Goal: Task Accomplishment & Management: Use online tool/utility

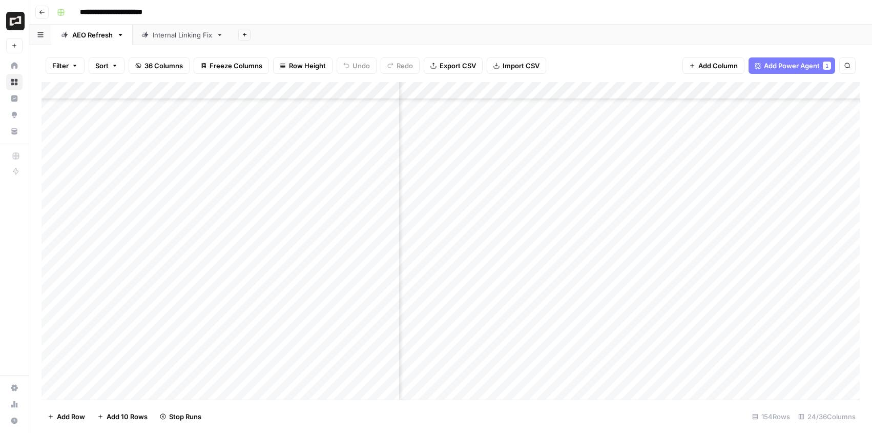
scroll to position [1690, 932]
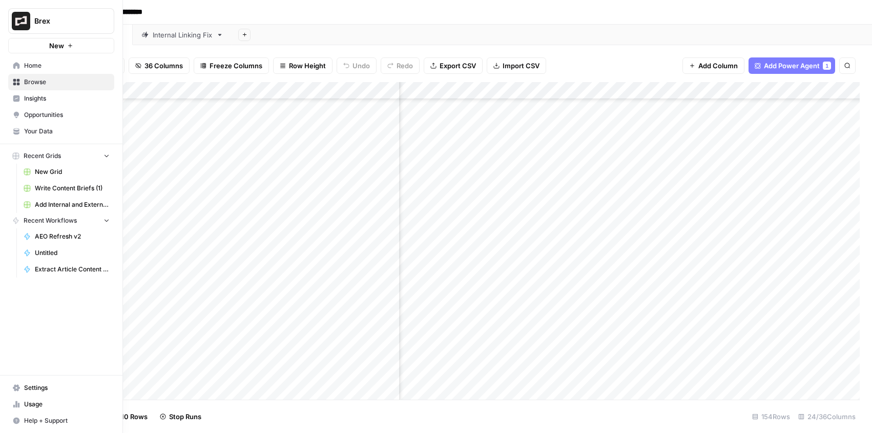
click at [18, 402] on icon at bounding box center [19, 404] width 2 height 5
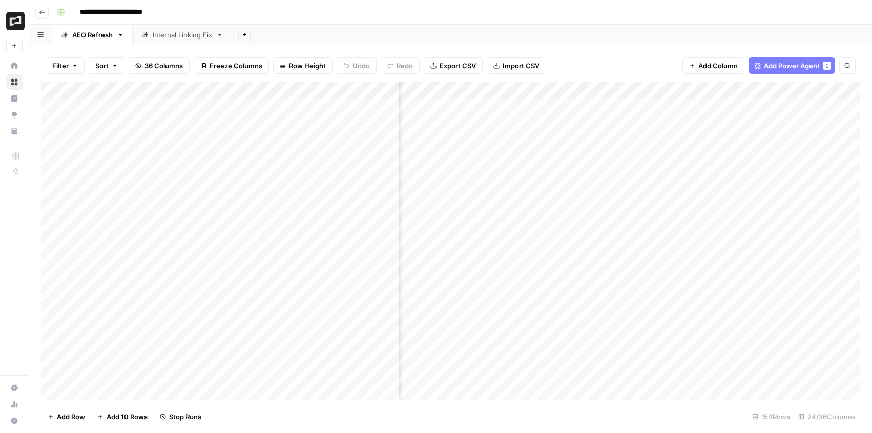
scroll to position [0, 948]
click at [670, 105] on div "Add Column" at bounding box center [451, 240] width 819 height 317
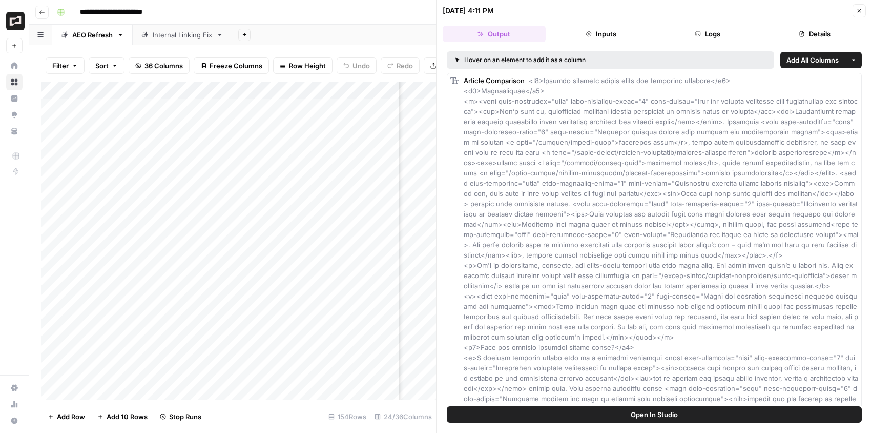
click at [861, 10] on icon "button" at bounding box center [860, 11] width 6 height 6
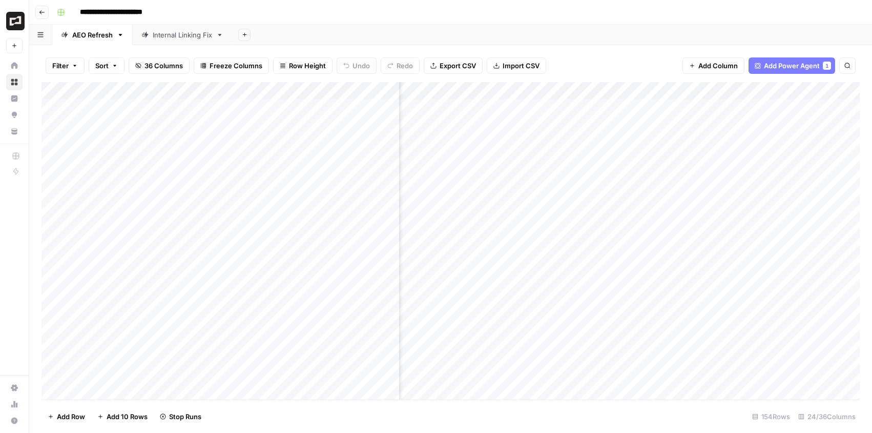
scroll to position [0, 1196]
click at [533, 106] on div "Add Column" at bounding box center [451, 240] width 819 height 317
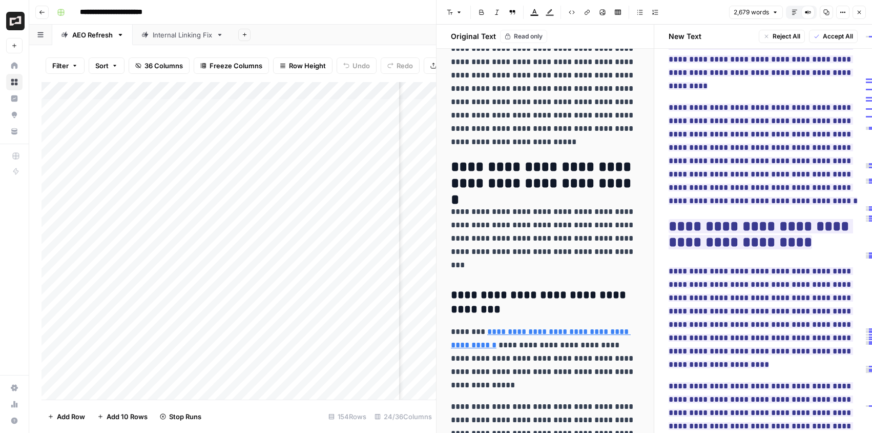
scroll to position [647, 0]
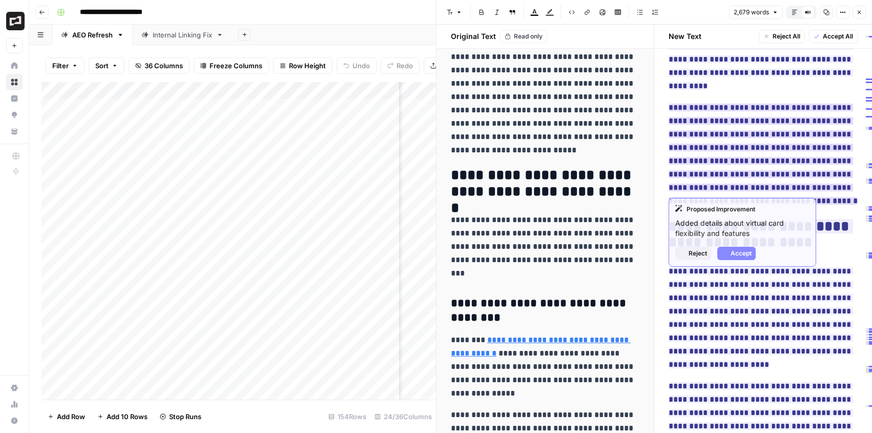
click at [728, 146] on ins "**********" at bounding box center [763, 154] width 189 height 101
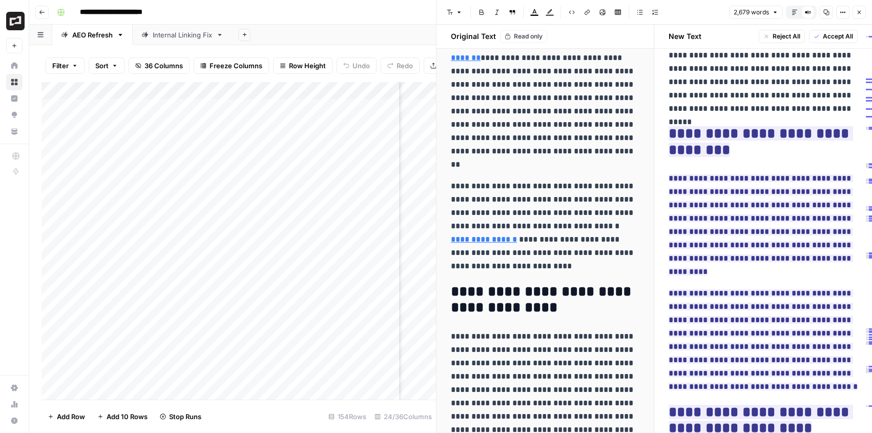
scroll to position [199, 0]
click at [860, 10] on icon "button" at bounding box center [860, 12] width 6 height 6
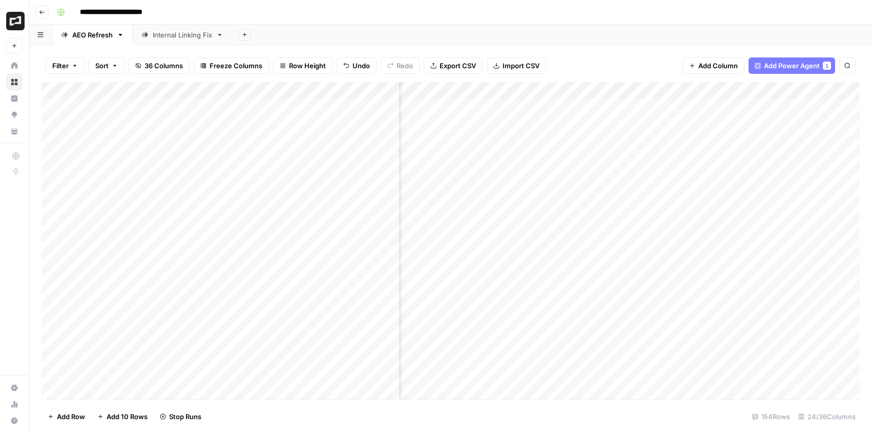
scroll to position [0, 1031]
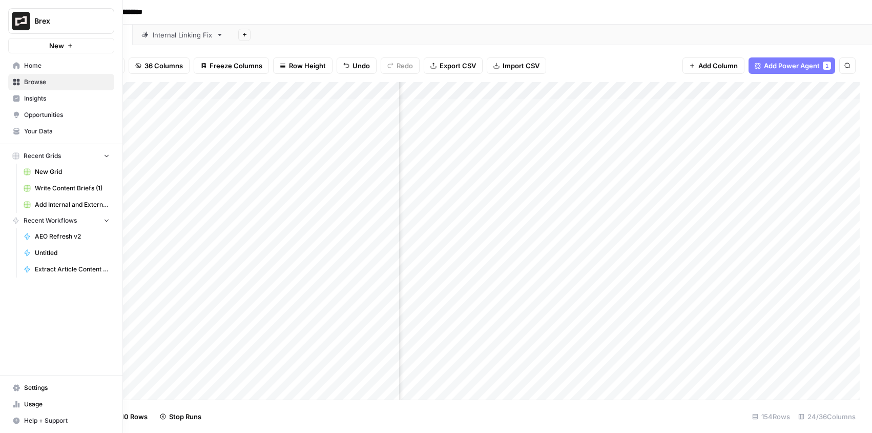
click at [39, 402] on span "Usage" at bounding box center [67, 403] width 86 height 9
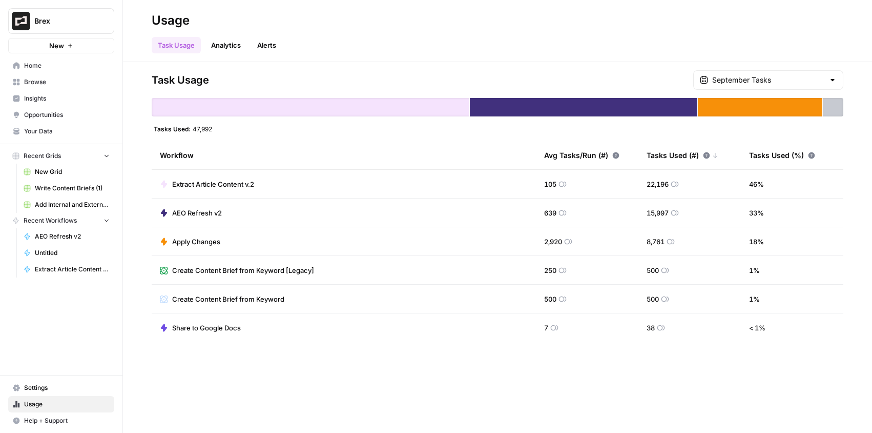
click at [49, 66] on span "Home" at bounding box center [67, 65] width 86 height 9
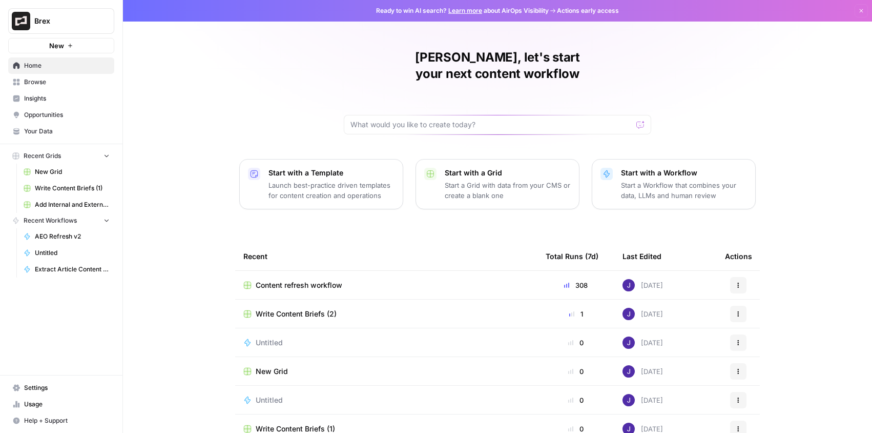
click at [310, 180] on p "Launch best-practice driven templates for content creation and operations" at bounding box center [332, 190] width 126 height 21
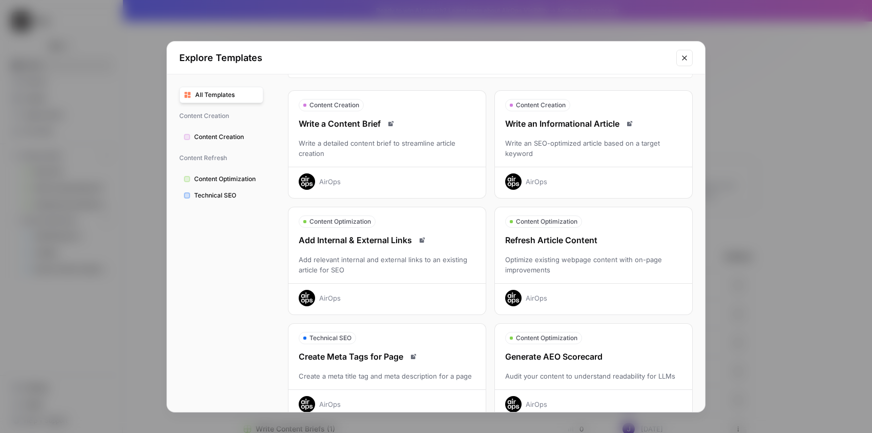
scroll to position [26, 0]
click at [414, 262] on div "Add relevant internal and external links to an existing article for SEO" at bounding box center [387, 263] width 197 height 21
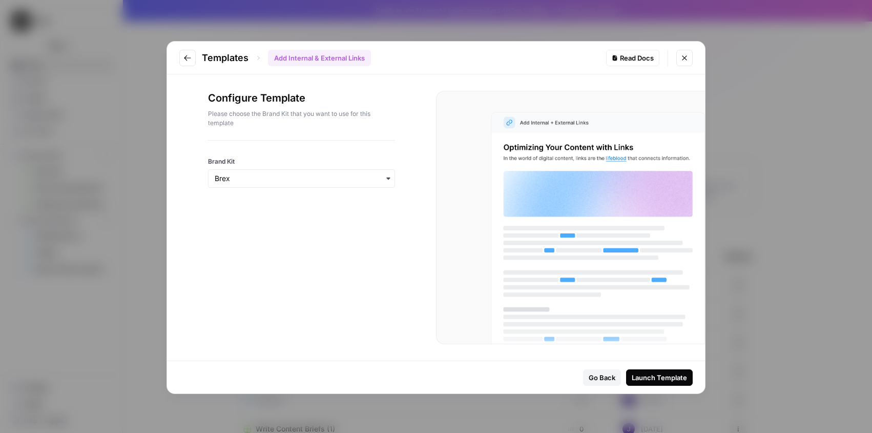
click at [675, 377] on div "Launch Template" at bounding box center [659, 377] width 55 height 10
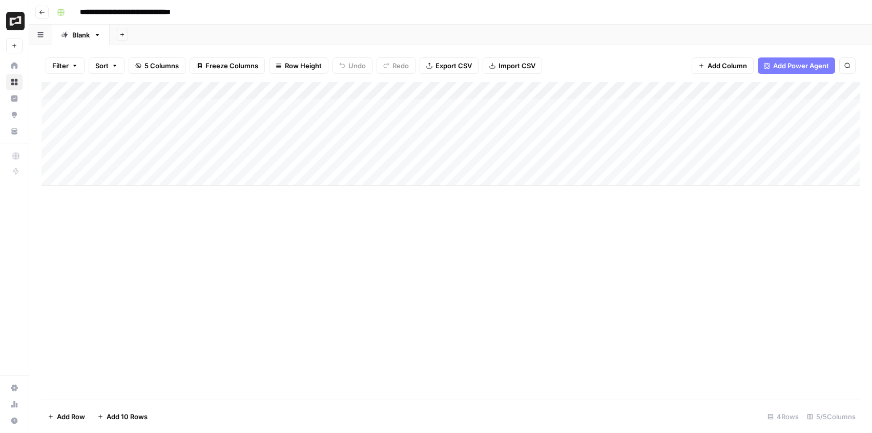
click at [190, 105] on div "Add Column" at bounding box center [451, 134] width 819 height 104
drag, startPoint x: 247, startPoint y: 87, endPoint x: 360, endPoint y: 115, distance: 116.9
click at [360, 115] on div "Add Column" at bounding box center [451, 134] width 819 height 104
click at [303, 107] on div "Add Column" at bounding box center [451, 134] width 819 height 104
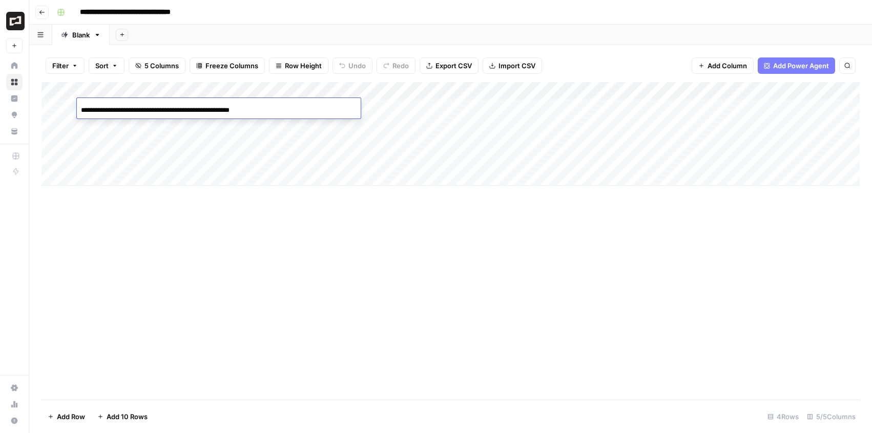
click at [303, 107] on div "**********" at bounding box center [219, 109] width 284 height 17
click at [250, 106] on div "**********" at bounding box center [219, 109] width 284 height 17
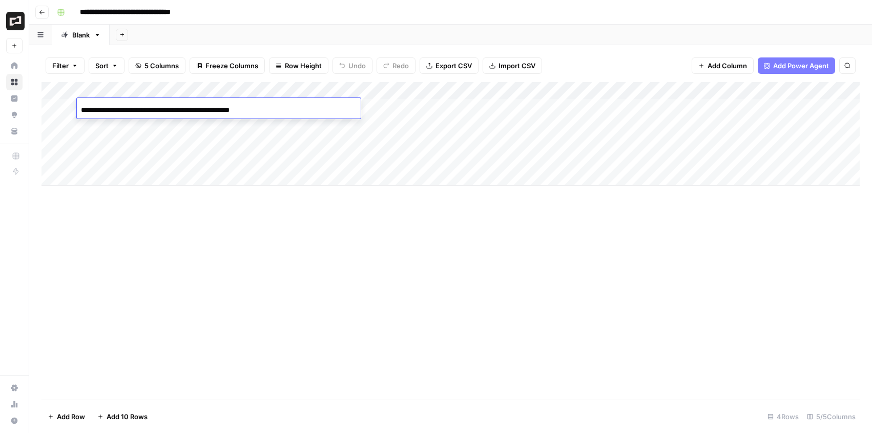
click at [250, 106] on div "**********" at bounding box center [219, 109] width 284 height 17
click at [116, 176] on div "Add Column" at bounding box center [451, 134] width 819 height 104
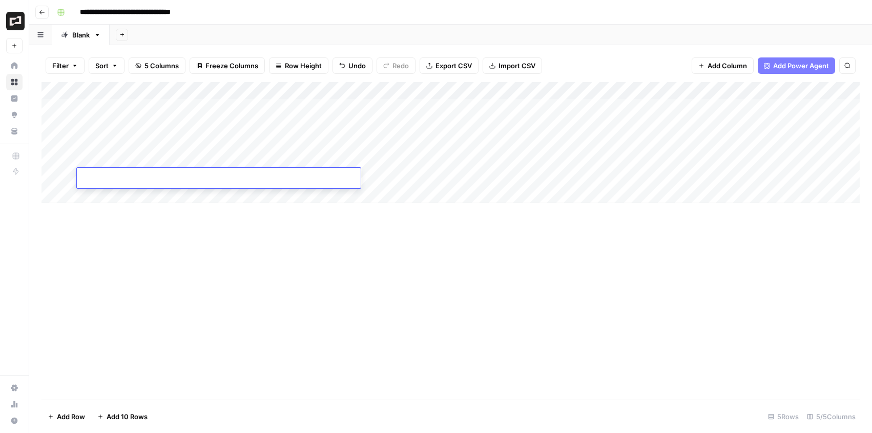
click at [298, 177] on div at bounding box center [219, 179] width 284 height 17
click at [285, 175] on div at bounding box center [219, 179] width 284 height 17
click at [235, 175] on input at bounding box center [163, 180] width 164 height 12
paste input "**********"
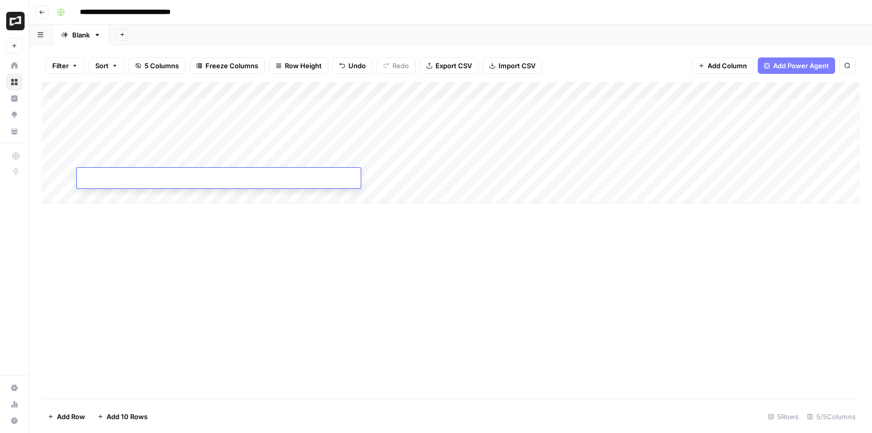
type input "**********"
click at [414, 261] on div "Add Column" at bounding box center [451, 240] width 819 height 317
click at [407, 177] on div "Add Column" at bounding box center [451, 142] width 819 height 121
click at [436, 175] on div "Add Column" at bounding box center [451, 142] width 819 height 121
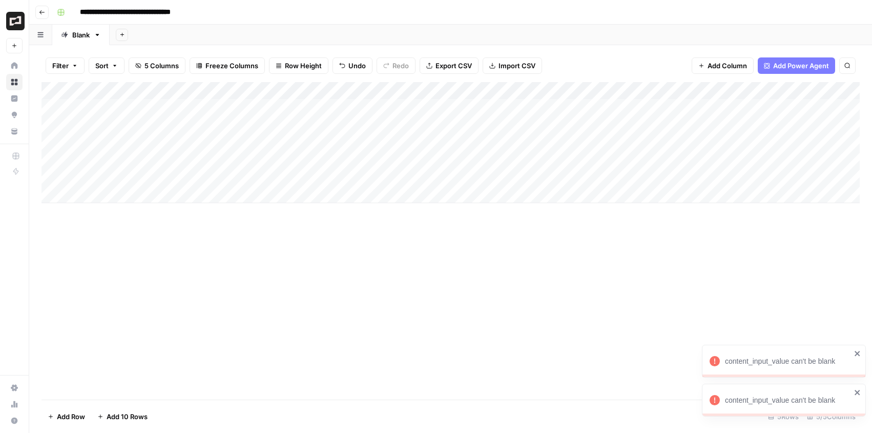
click at [859, 392] on icon "close" at bounding box center [857, 392] width 5 height 5
click at [858, 352] on icon "close" at bounding box center [858, 353] width 7 height 8
click at [480, 294] on div "Add Column" at bounding box center [451, 240] width 819 height 317
click at [436, 175] on div "Add Column" at bounding box center [451, 142] width 819 height 121
click at [858, 393] on icon "close" at bounding box center [857, 392] width 5 height 5
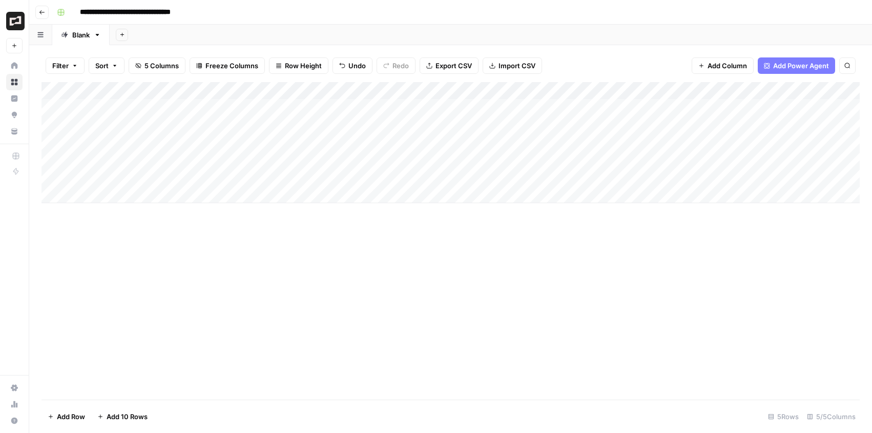
click at [332, 177] on div "Add Column" at bounding box center [451, 142] width 819 height 121
click at [558, 176] on div "Add Column" at bounding box center [451, 142] width 819 height 121
click at [436, 175] on div "Add Column" at bounding box center [451, 142] width 819 height 121
click at [517, 316] on div "Add Column" at bounding box center [451, 240] width 819 height 317
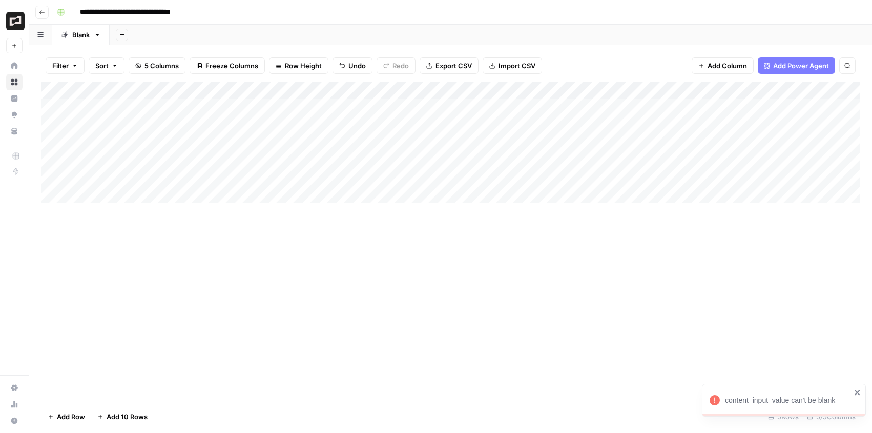
click at [235, 173] on div "Add Column" at bounding box center [451, 142] width 819 height 121
click at [437, 175] on div "Add Column" at bounding box center [451, 142] width 819 height 121
click at [434, 178] on div "Add Column" at bounding box center [451, 142] width 819 height 121
click at [490, 88] on div "Add Column" at bounding box center [451, 142] width 819 height 121
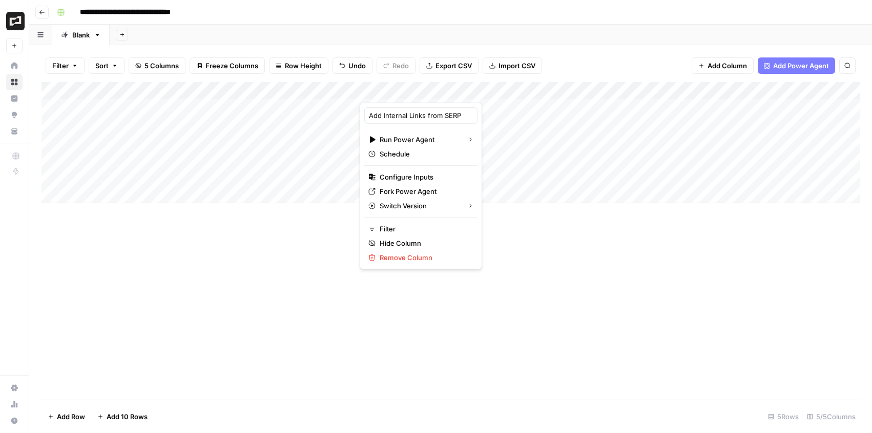
click at [213, 275] on div "Add Column" at bounding box center [451, 240] width 819 height 317
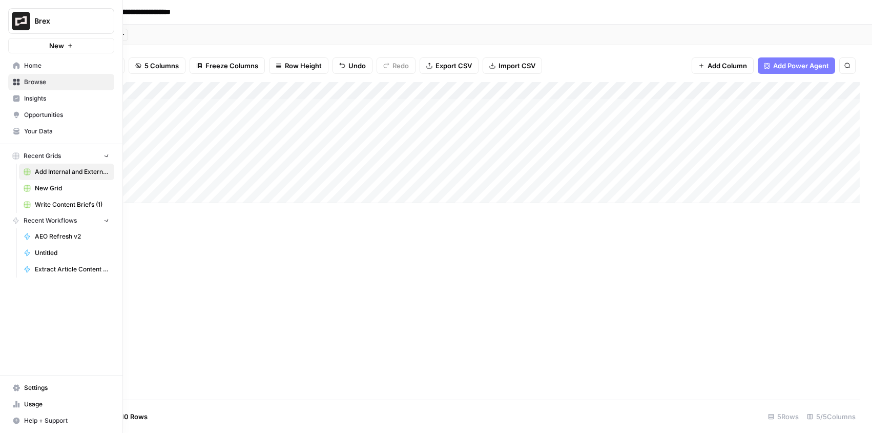
click at [15, 64] on icon at bounding box center [16, 65] width 7 height 7
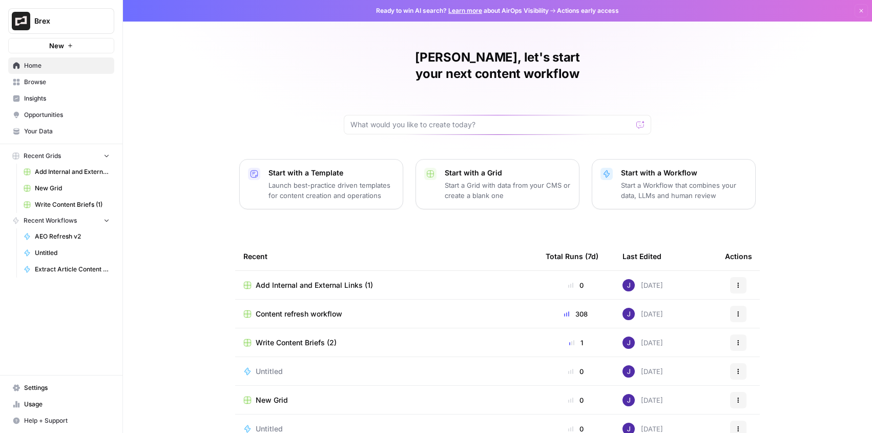
click at [323, 309] on span "Content refresh workflow" at bounding box center [299, 314] width 87 height 10
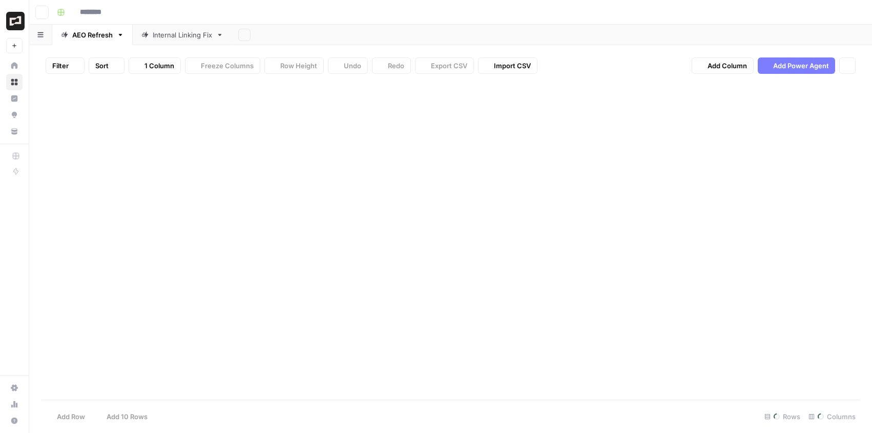
type input "**********"
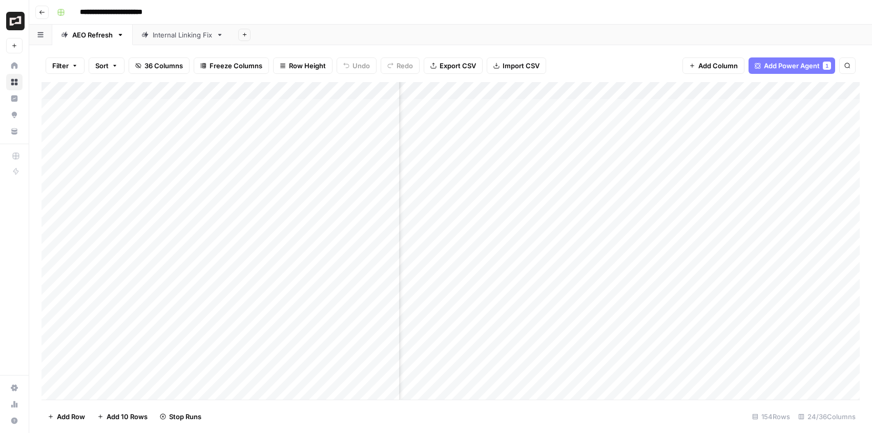
scroll to position [0, 348]
click at [731, 175] on div "Add Column" at bounding box center [451, 240] width 819 height 317
